Goal: Task Accomplishment & Management: Use online tool/utility

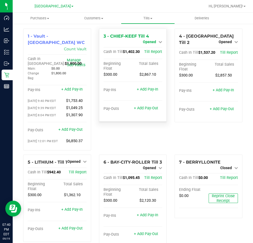
click at [148, 40] on span "Opened" at bounding box center [149, 42] width 13 height 4
click at [153, 45] on link "Close Till" at bounding box center [150, 46] width 14 height 4
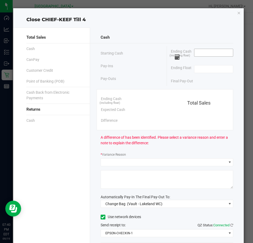
click at [198, 53] on input at bounding box center [214, 52] width 39 height 7
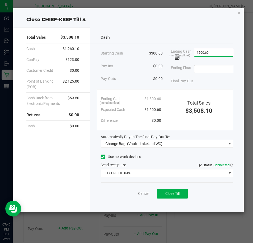
type input "$1,500.60"
click at [205, 66] on div "Ending Float" at bounding box center [202, 68] width 62 height 13
click at [204, 68] on input at bounding box center [214, 68] width 39 height 7
type input "$300.00"
click at [208, 80] on div "Final Pay-Out $1,200.60" at bounding box center [202, 81] width 62 height 11
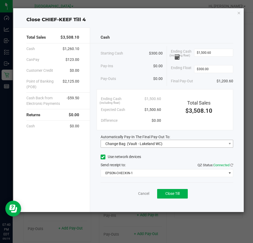
click at [189, 140] on div "Automatically Pay-In The Final Pay-Out To: Change Bag (Vault - Lakeland WC)" at bounding box center [167, 140] width 133 height 13
click at [189, 142] on span "Change Bag (Vault - Lakeland WC)" at bounding box center [164, 143] width 126 height 7
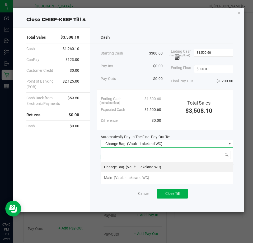
scroll to position [8, 133]
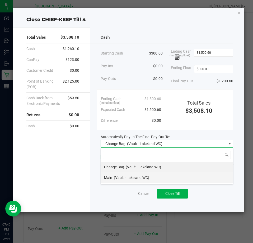
click at [163, 175] on li "Main (Vault - Lakeland WC)" at bounding box center [167, 177] width 132 height 11
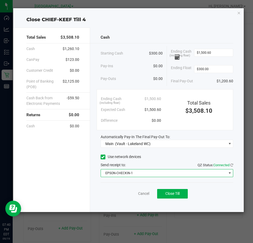
click at [166, 173] on span "EPSON-CHECKIN-1" at bounding box center [164, 172] width 126 height 7
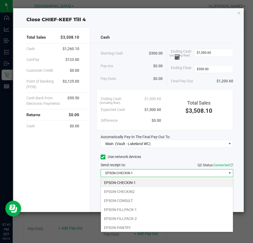
scroll to position [26, 0]
click at [167, 185] on li "EPSON-FILLPACK-1" at bounding box center [167, 183] width 132 height 9
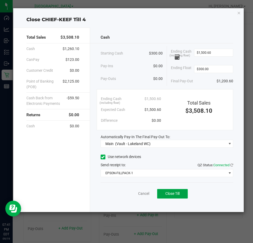
click at [175, 194] on span "Close Till" at bounding box center [173, 193] width 14 height 4
